Goal: Check status: Check status

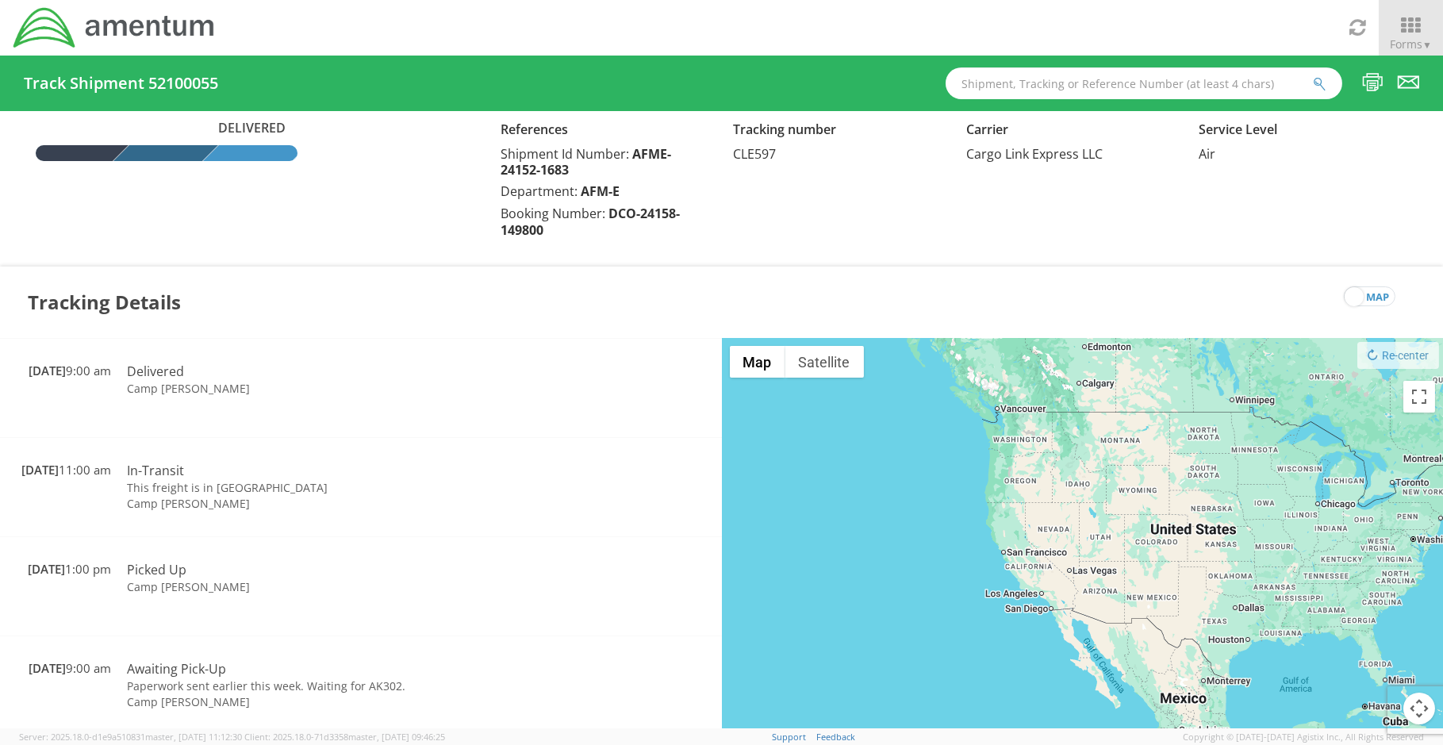
click at [1082, 80] on input "text" at bounding box center [1143, 83] width 397 height 32
paste input "392845671267"
type input "392845671267"
click at [1313, 75] on button "submit" at bounding box center [1319, 84] width 13 height 19
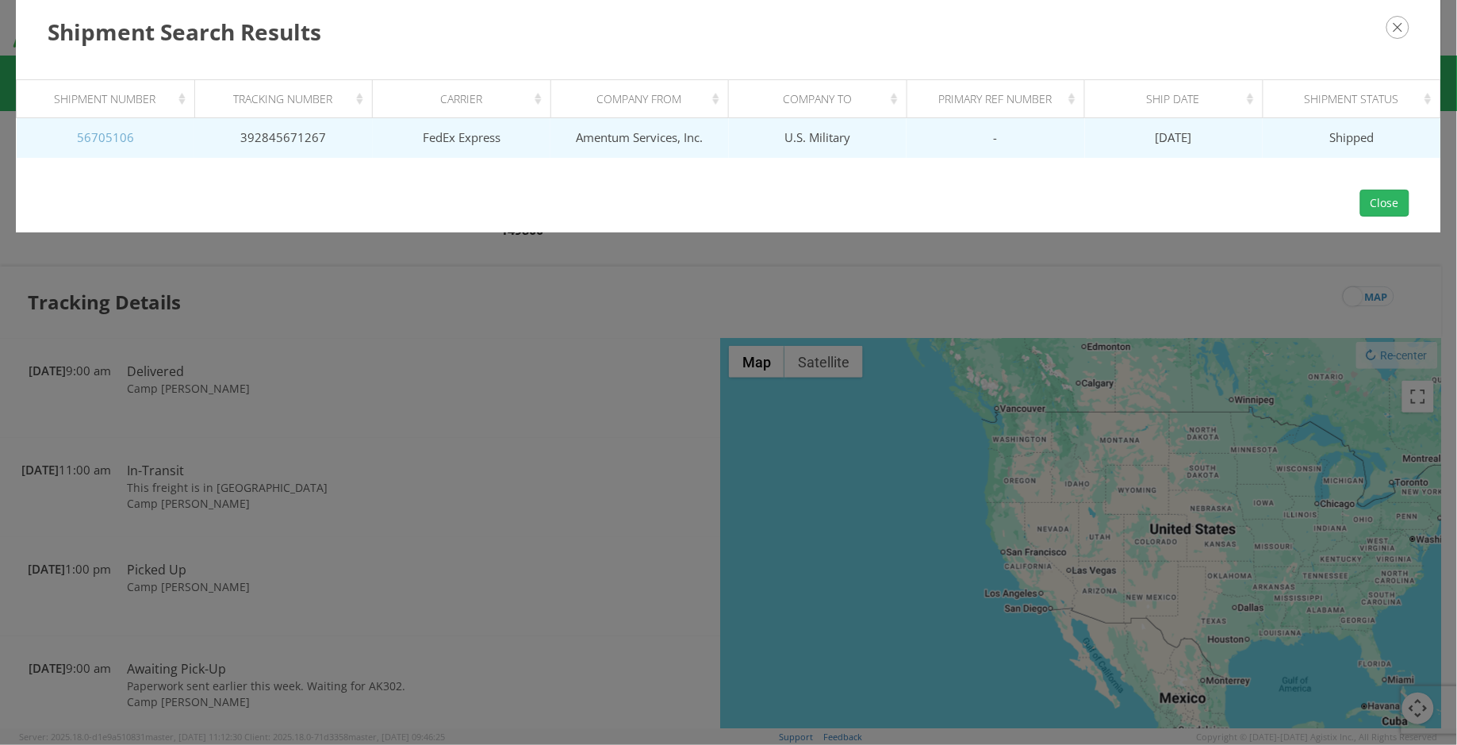
click at [129, 134] on link "56705106" at bounding box center [105, 137] width 57 height 16
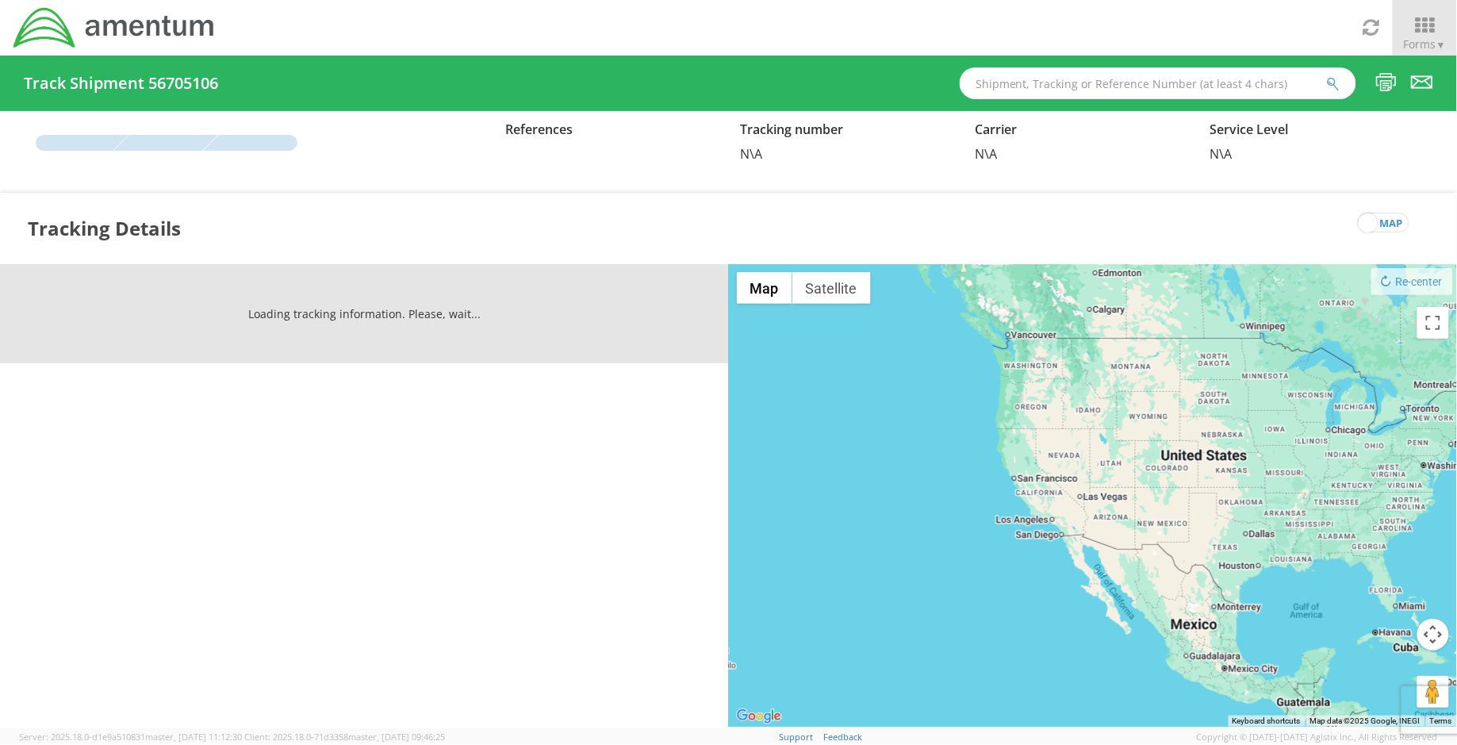
click at [1180, 90] on input "text" at bounding box center [1158, 83] width 397 height 32
paste input "392845671267"
type input "392845671267"
click at [1327, 75] on button "submit" at bounding box center [1333, 84] width 13 height 19
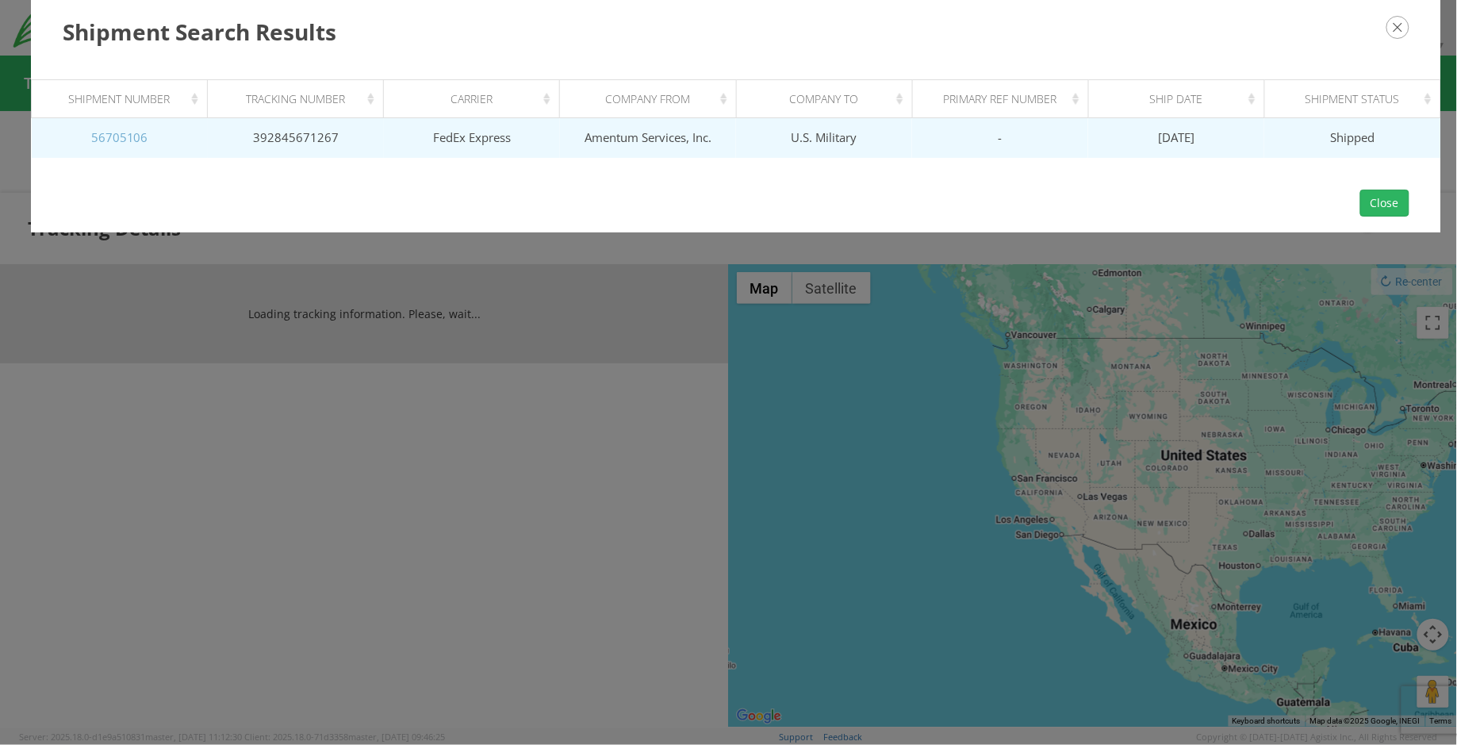
click at [128, 132] on link "56705106" at bounding box center [119, 137] width 57 height 16
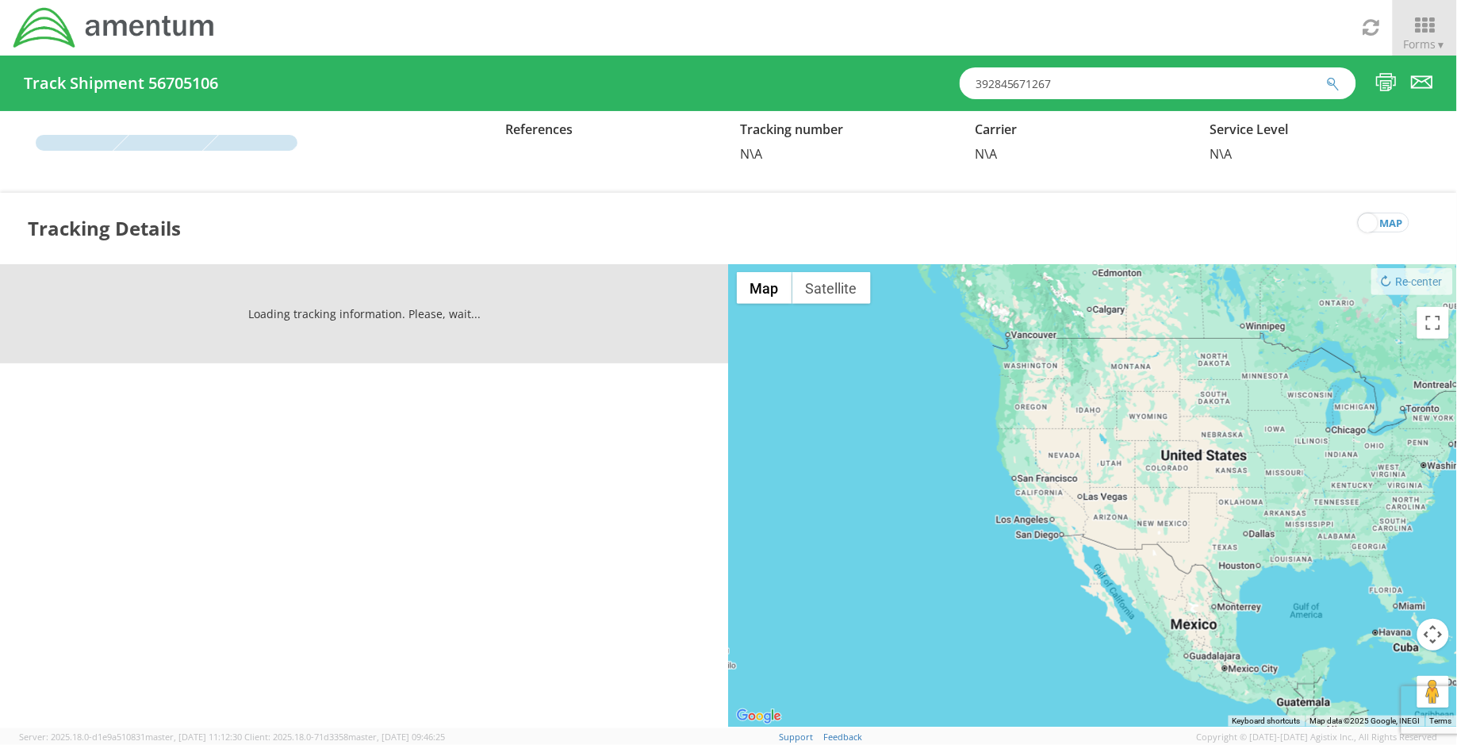
click at [1330, 81] on icon "submit" at bounding box center [1333, 84] width 13 height 14
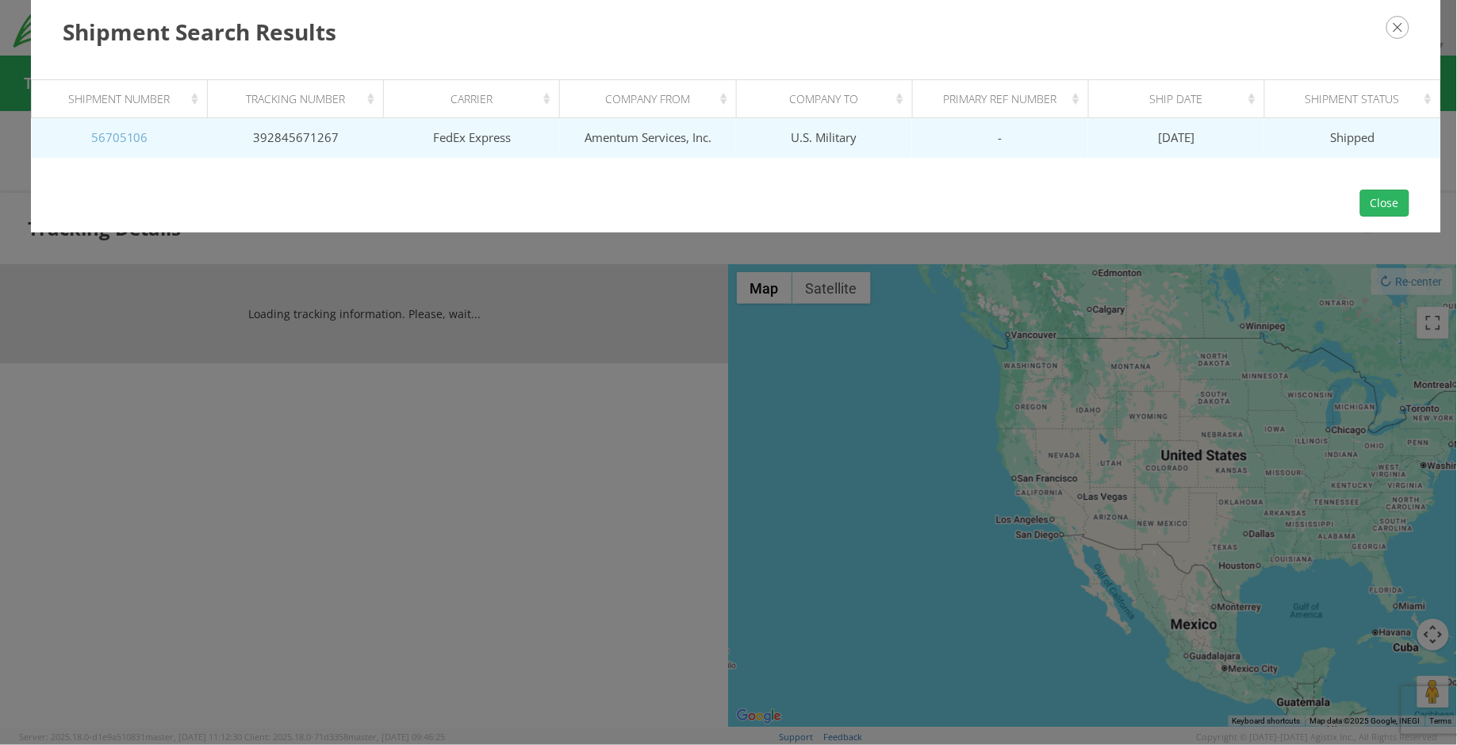
click at [127, 140] on link "56705106" at bounding box center [119, 137] width 57 height 16
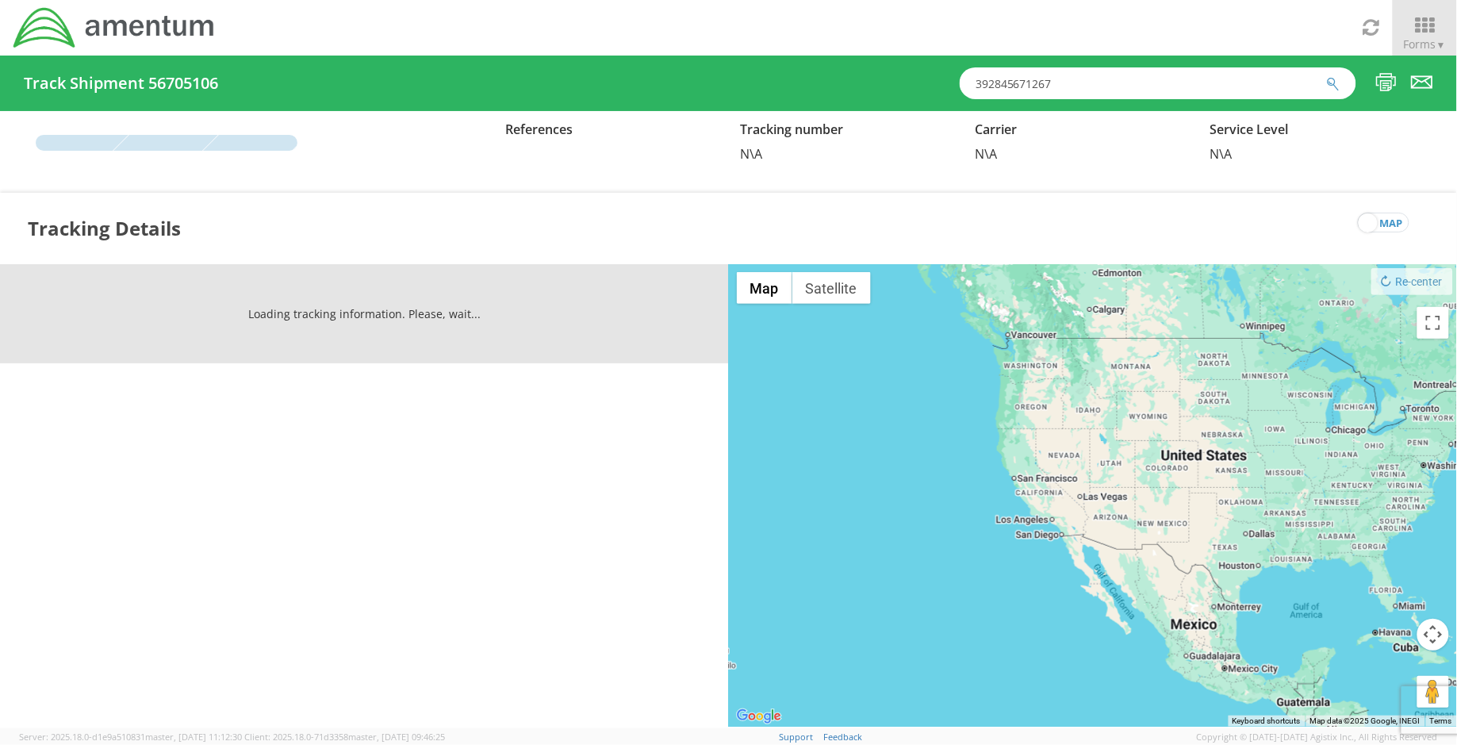
click at [423, 478] on div "Loading tracking information. Please, wait... View Photos" at bounding box center [364, 495] width 729 height 462
click at [1098, 80] on input "392845671267" at bounding box center [1158, 83] width 397 height 32
click at [1326, 83] on input "392845671267" at bounding box center [1158, 83] width 397 height 32
click at [1333, 83] on icon "submit" at bounding box center [1333, 84] width 13 height 14
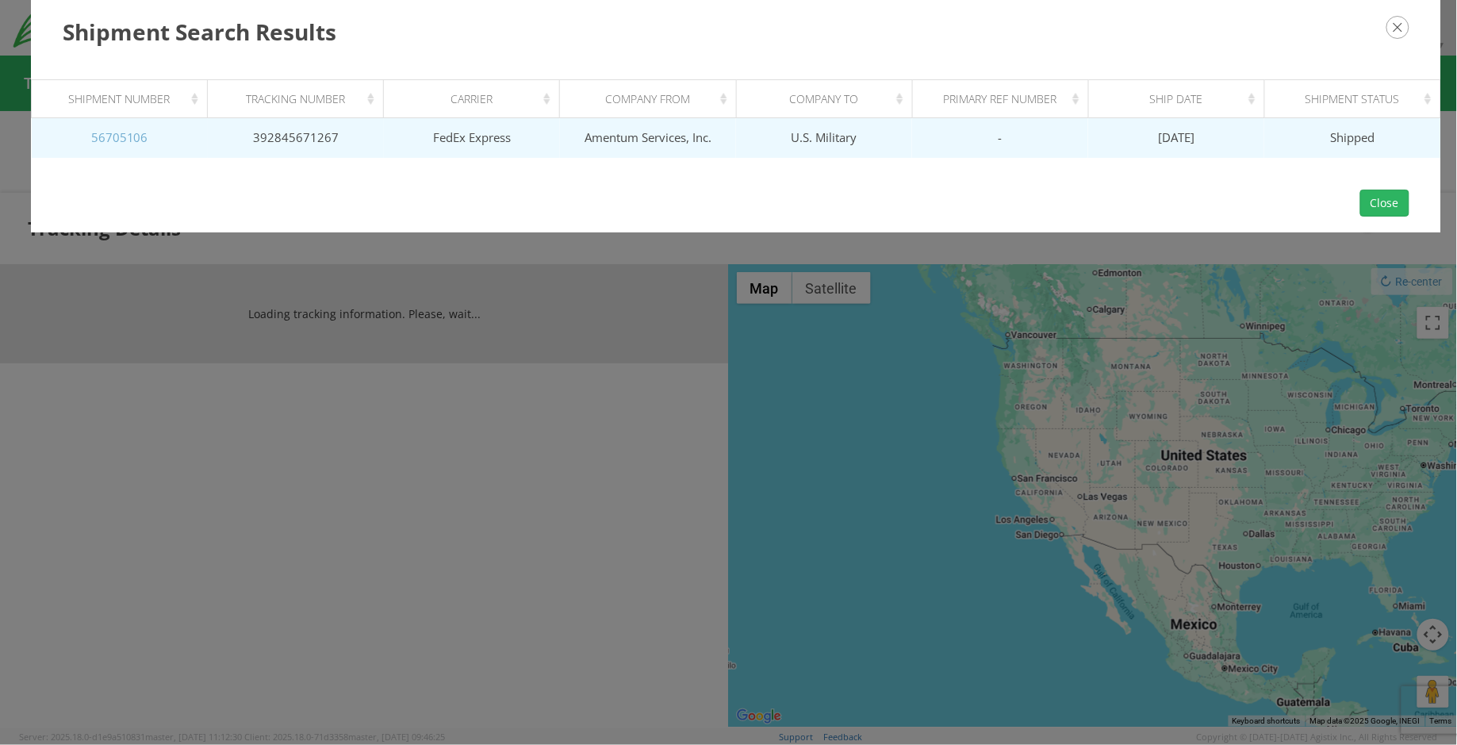
click at [98, 132] on link "56705106" at bounding box center [119, 137] width 57 height 16
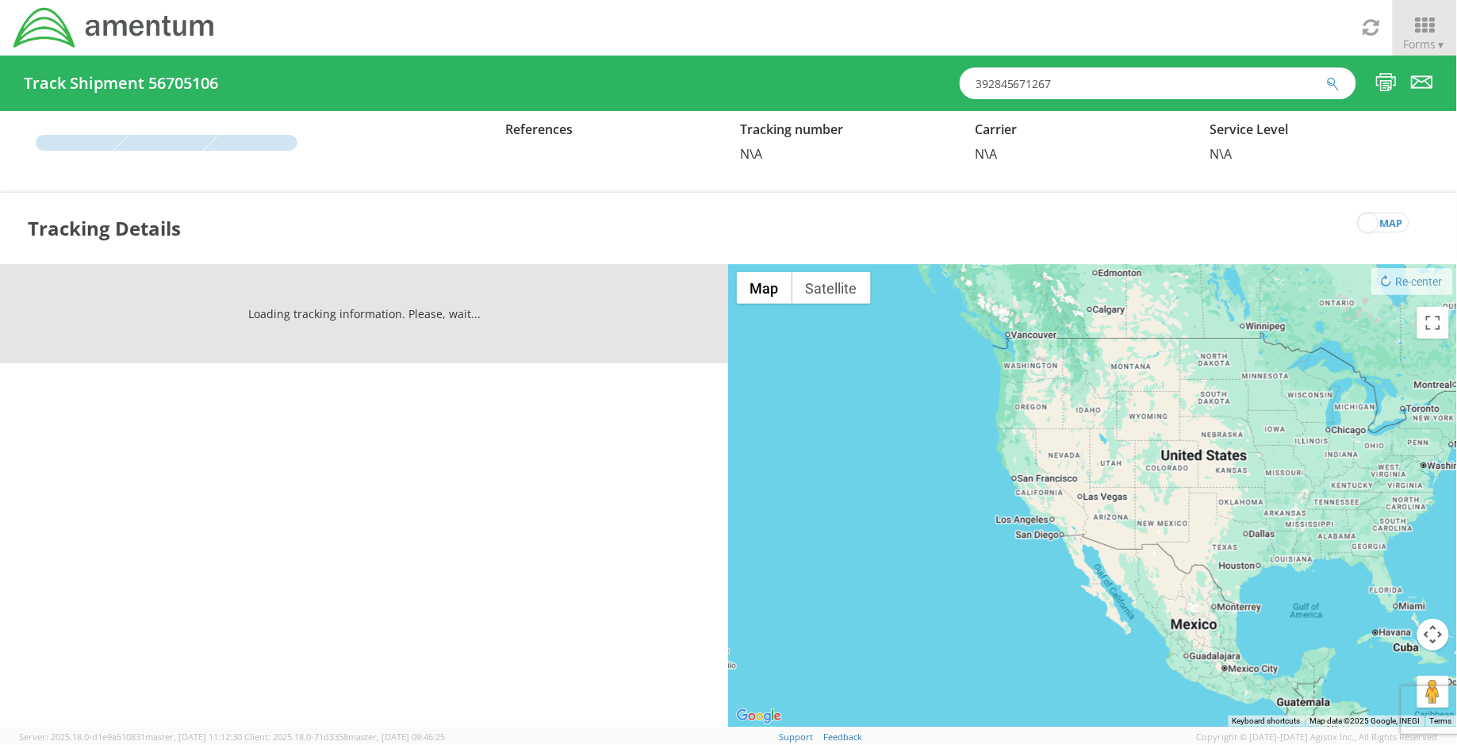
click at [1033, 83] on input "392845671267" at bounding box center [1158, 83] width 397 height 32
